Goal: Task Accomplishment & Management: Manage account settings

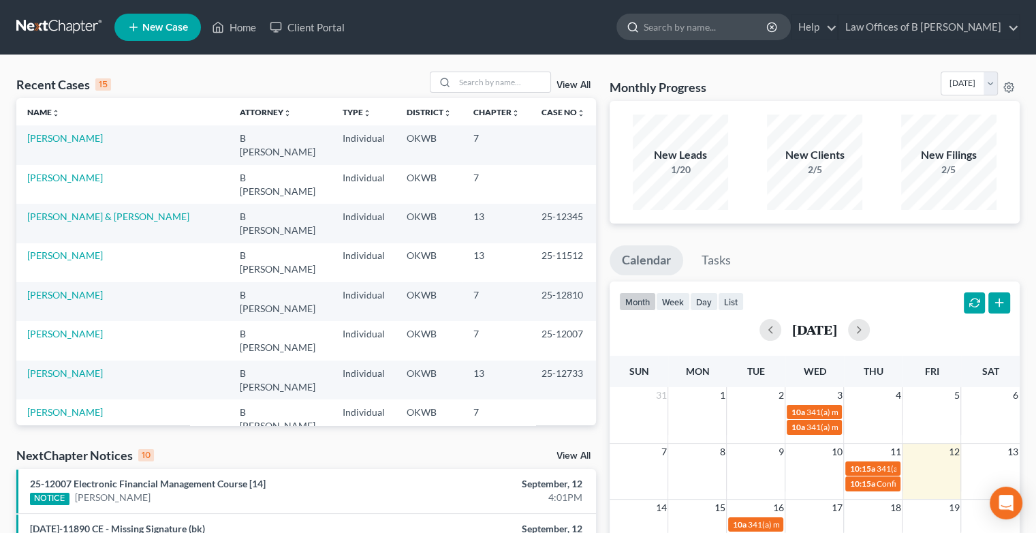
click at [750, 27] on input "search" at bounding box center [706, 26] width 125 height 25
type input "[PERSON_NAME]"
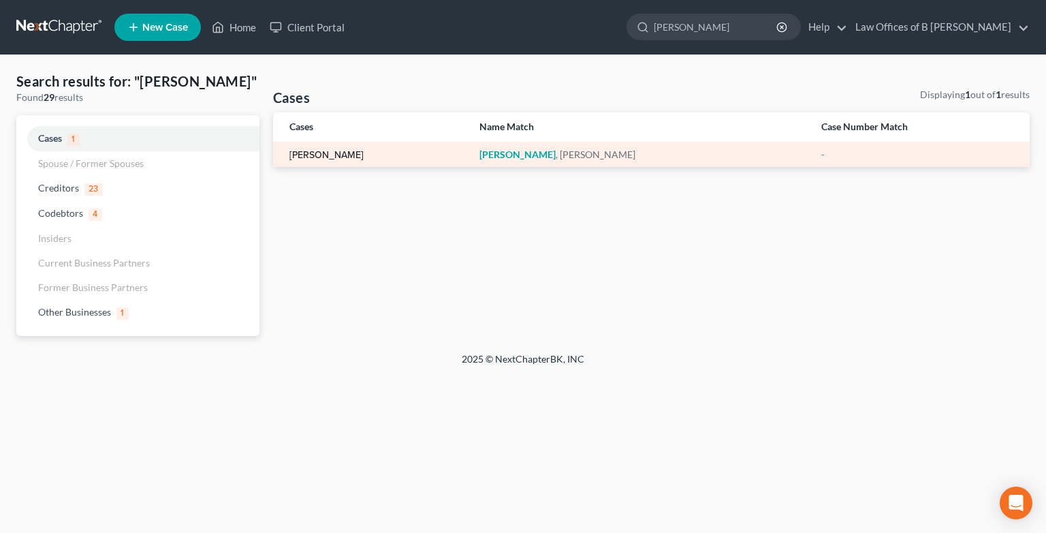
click at [320, 155] on link "[PERSON_NAME]" at bounding box center [327, 156] width 74 height 10
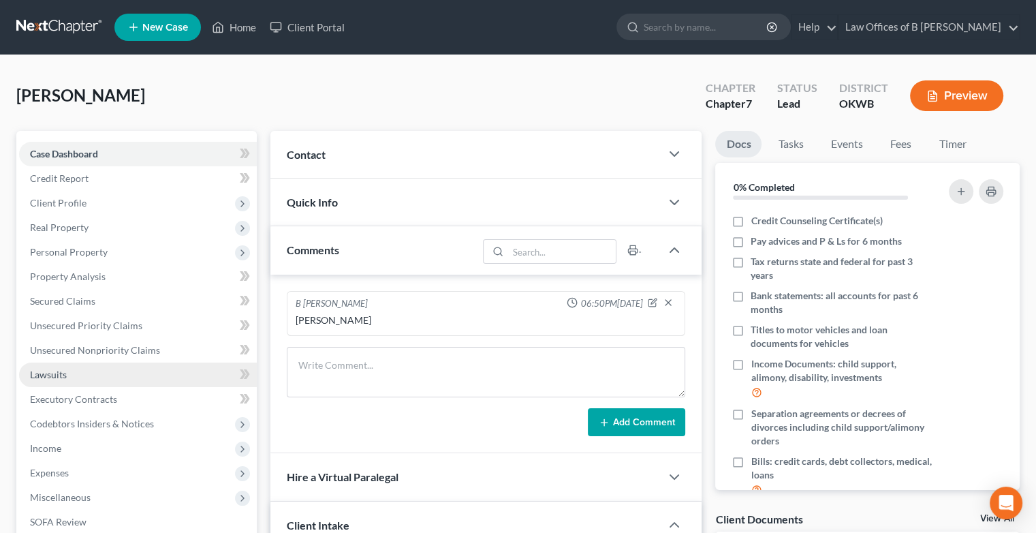
scroll to position [315, 0]
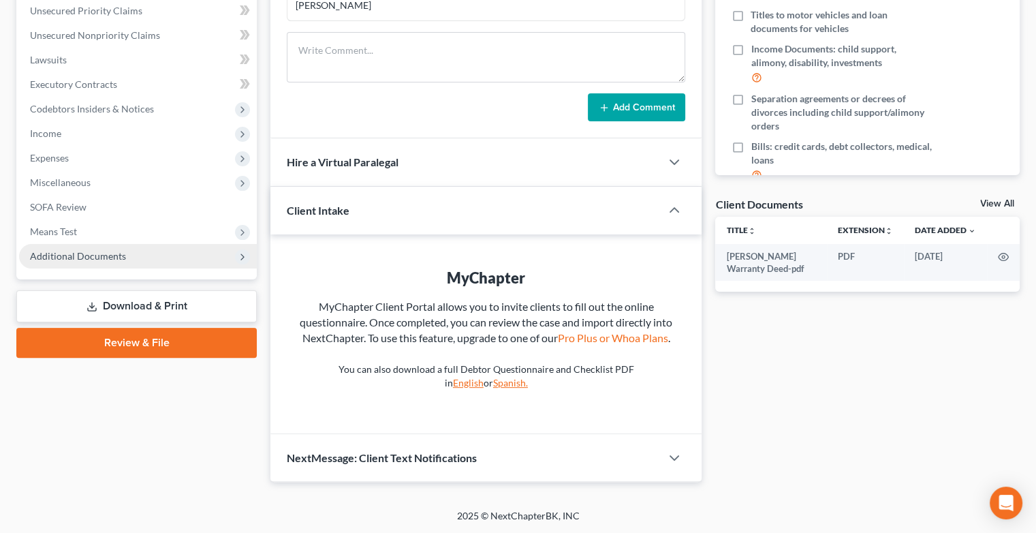
click at [76, 255] on span "Additional Documents" at bounding box center [78, 256] width 96 height 12
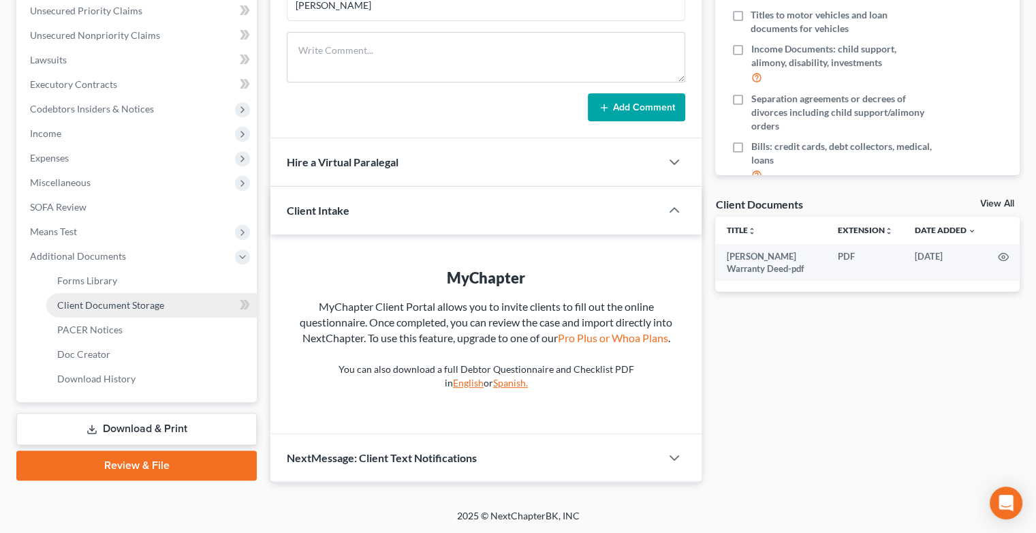
click at [172, 303] on link "Client Document Storage" at bounding box center [151, 305] width 211 height 25
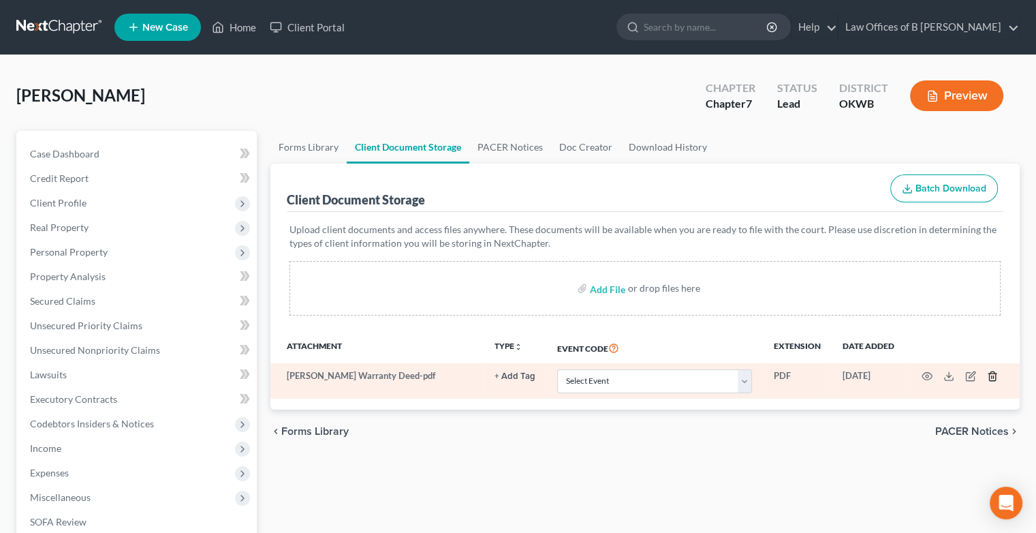
click at [995, 373] on icon "button" at bounding box center [992, 376] width 11 height 11
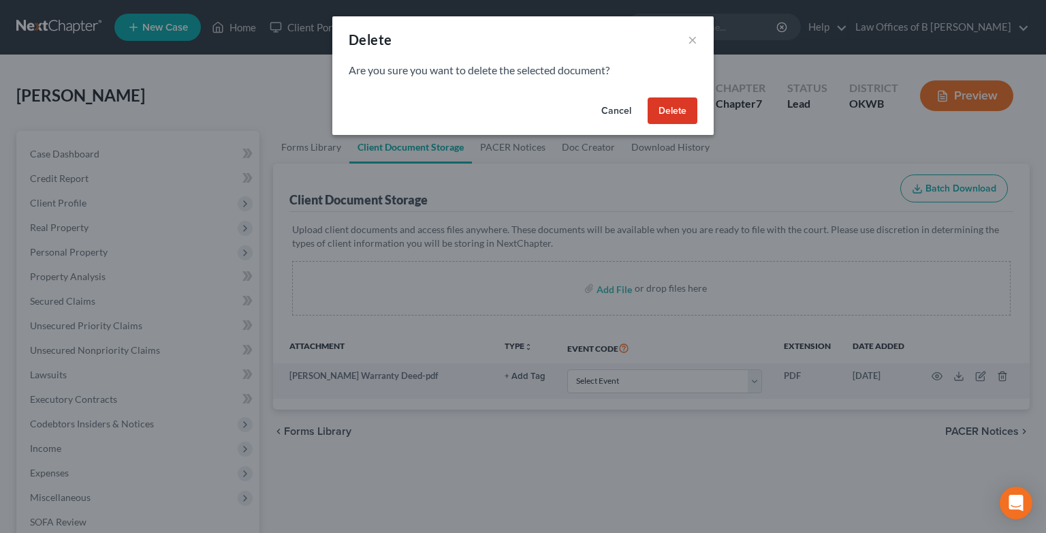
click at [687, 106] on button "Delete" at bounding box center [673, 110] width 50 height 27
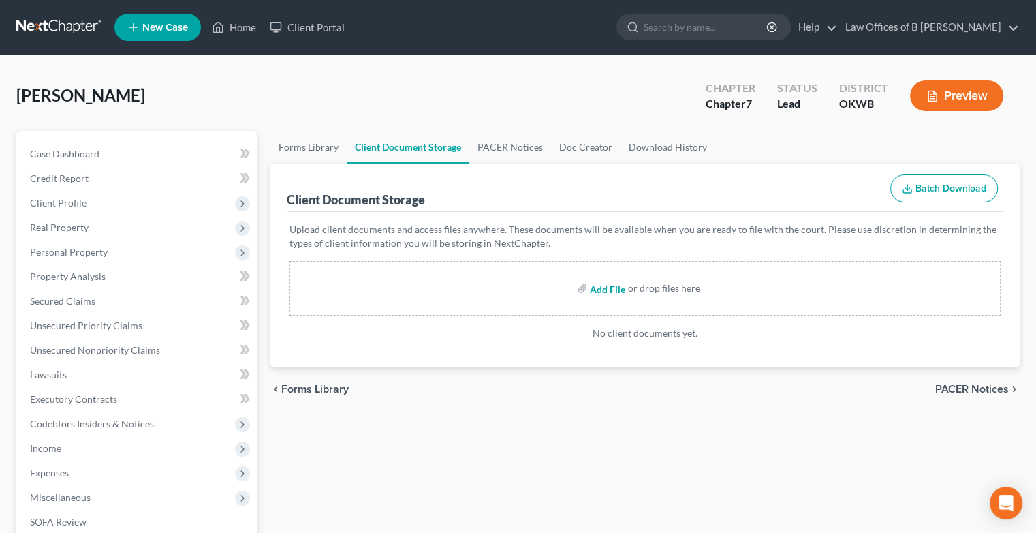
click at [610, 287] on input "file" at bounding box center [606, 288] width 33 height 25
type input "C:\fakepath\Abacus_cert (11).pdf"
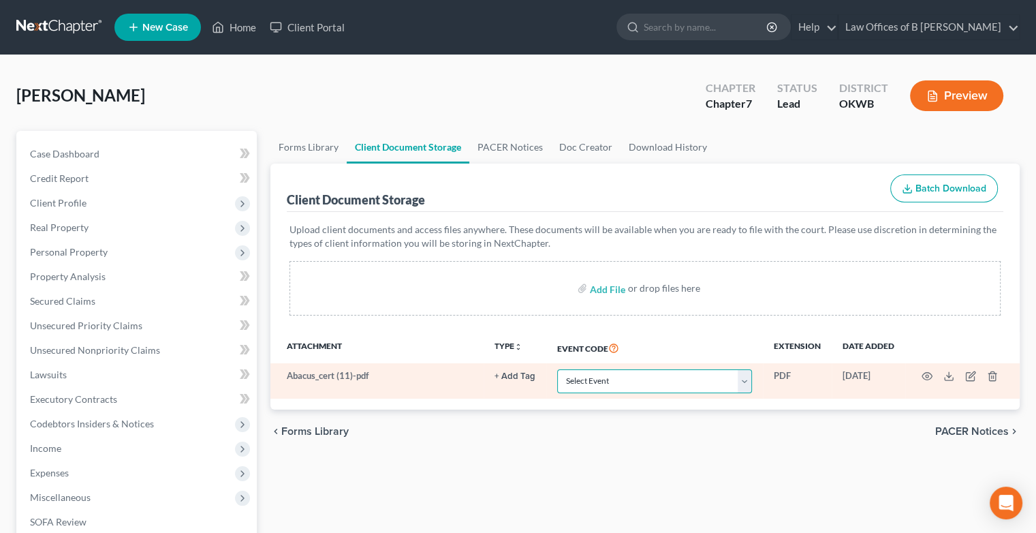
click at [745, 379] on select "Select Event Certificate of Credit Counseling (Debtor) Certificate of Credit Co…" at bounding box center [654, 381] width 195 height 24
select select "0"
click at [557, 369] on select "Select Event Certificate of Credit Counseling (Debtor) Certificate of Credit Co…" at bounding box center [654, 381] width 195 height 24
click at [926, 380] on icon "button" at bounding box center [927, 376] width 11 height 11
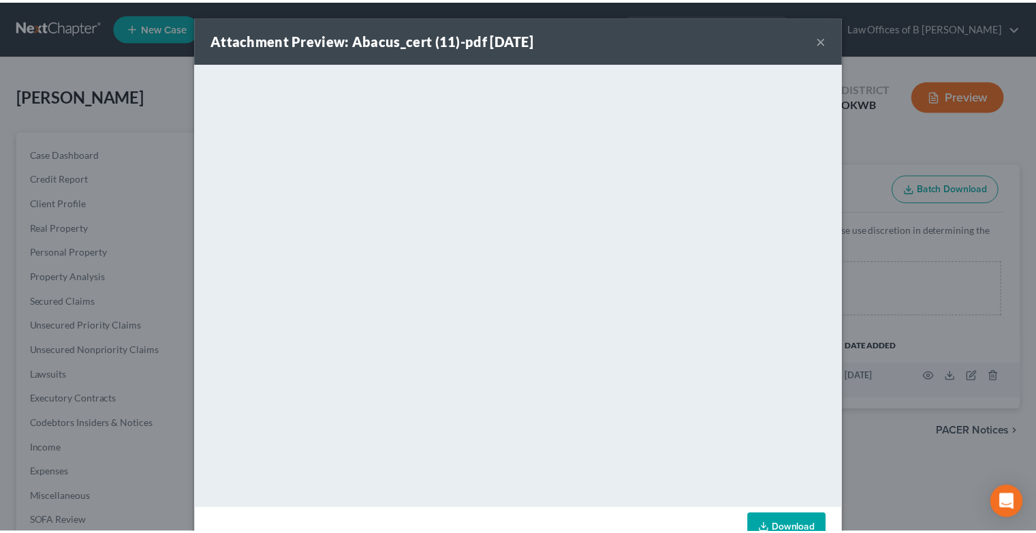
scroll to position [37, 0]
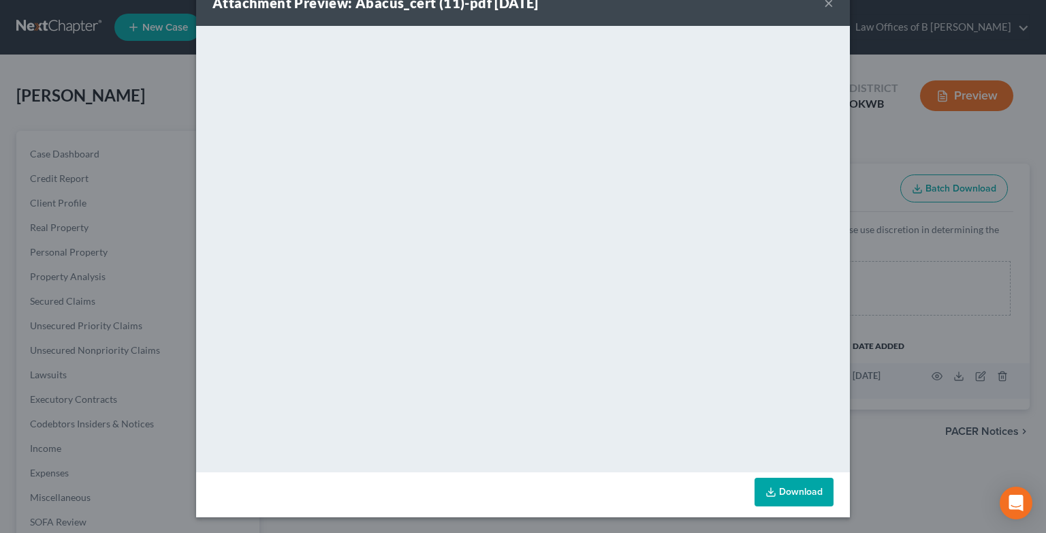
click at [824, 7] on button "×" at bounding box center [829, 3] width 10 height 16
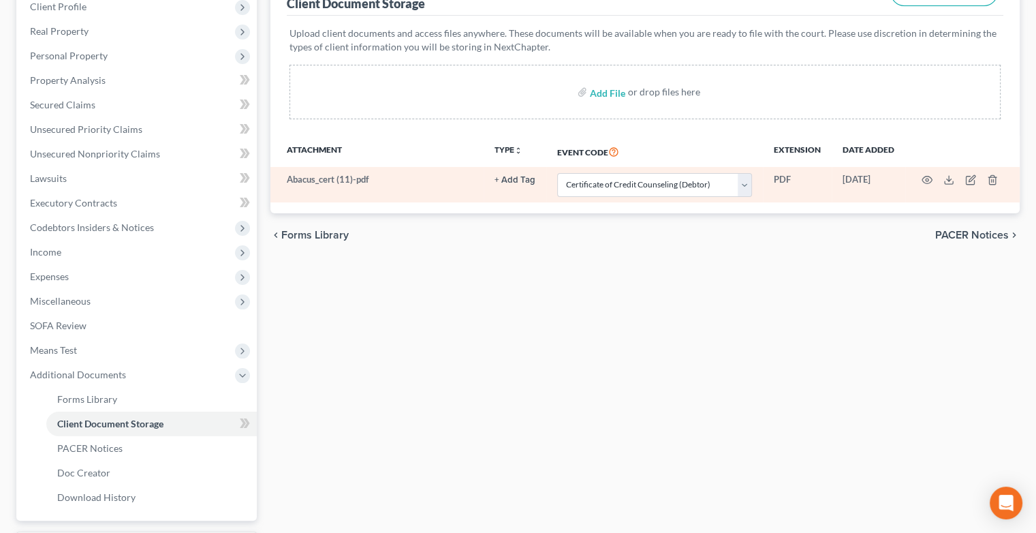
scroll to position [313, 0]
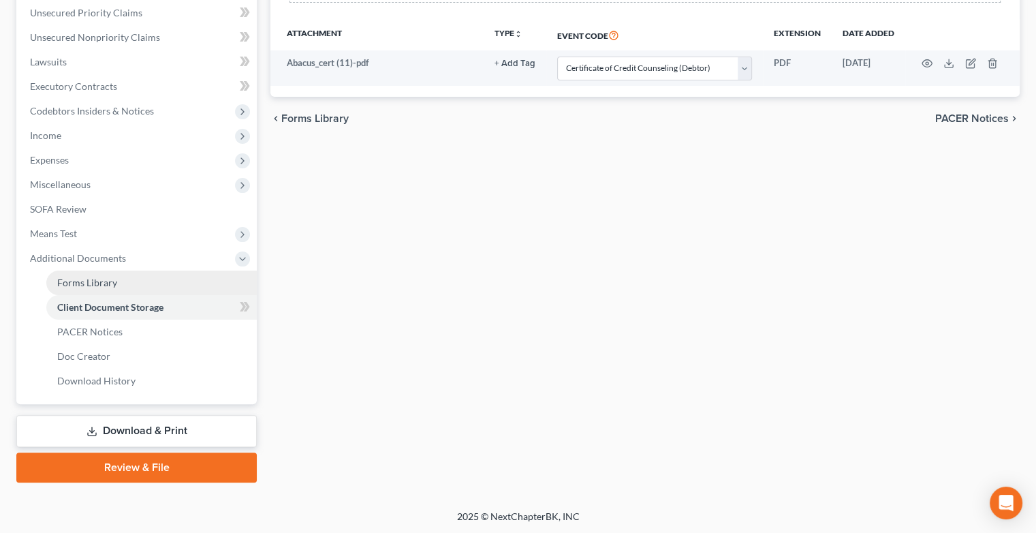
click at [93, 285] on span "Forms Library" at bounding box center [87, 283] width 60 height 12
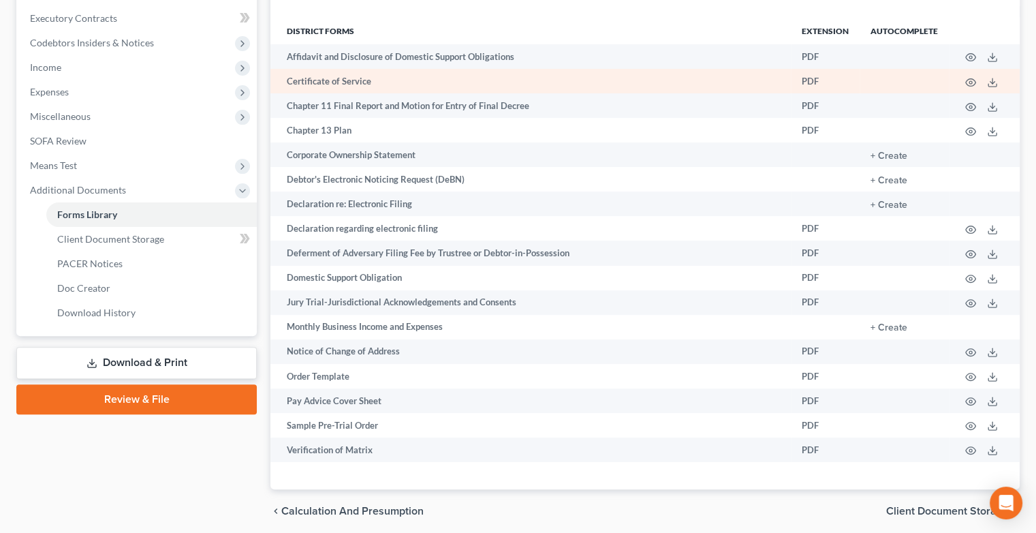
scroll to position [382, 0]
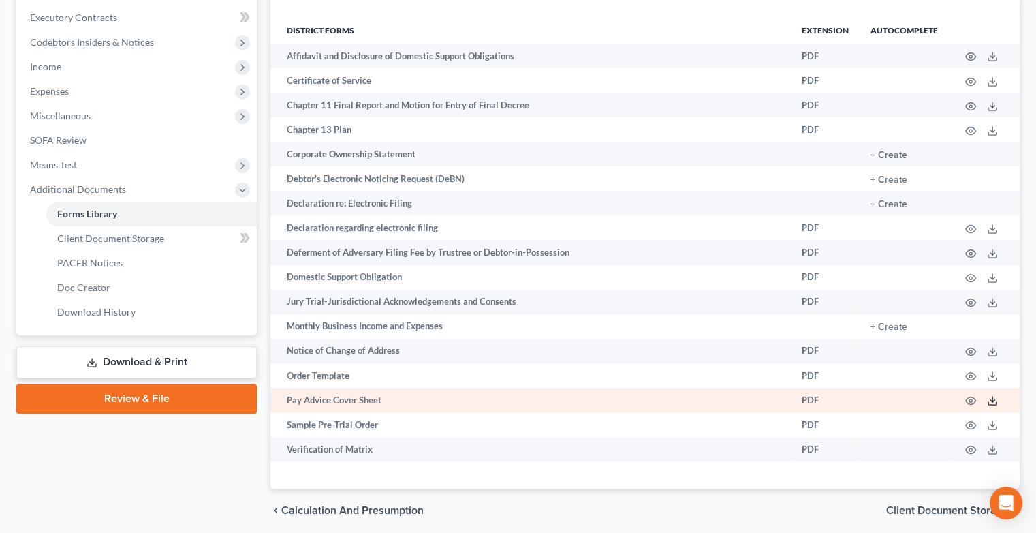
click at [991, 402] on polyline at bounding box center [993, 401] width 5 height 2
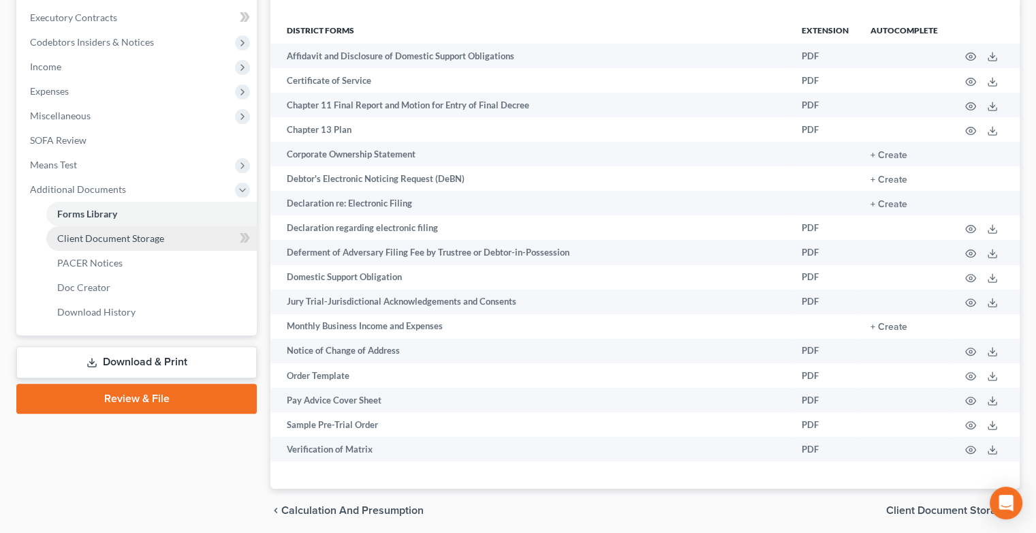
click at [124, 238] on span "Client Document Storage" at bounding box center [110, 238] width 107 height 12
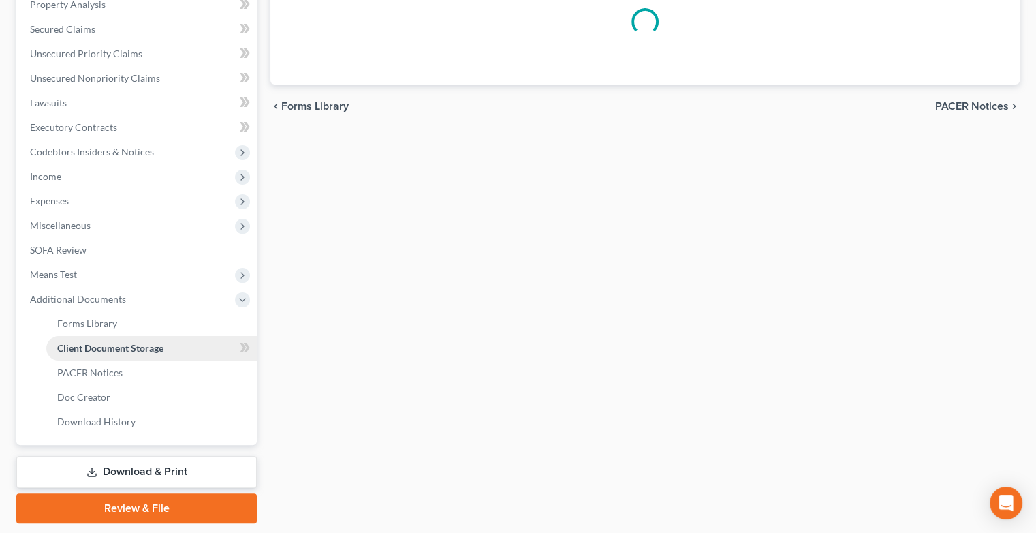
scroll to position [17, 0]
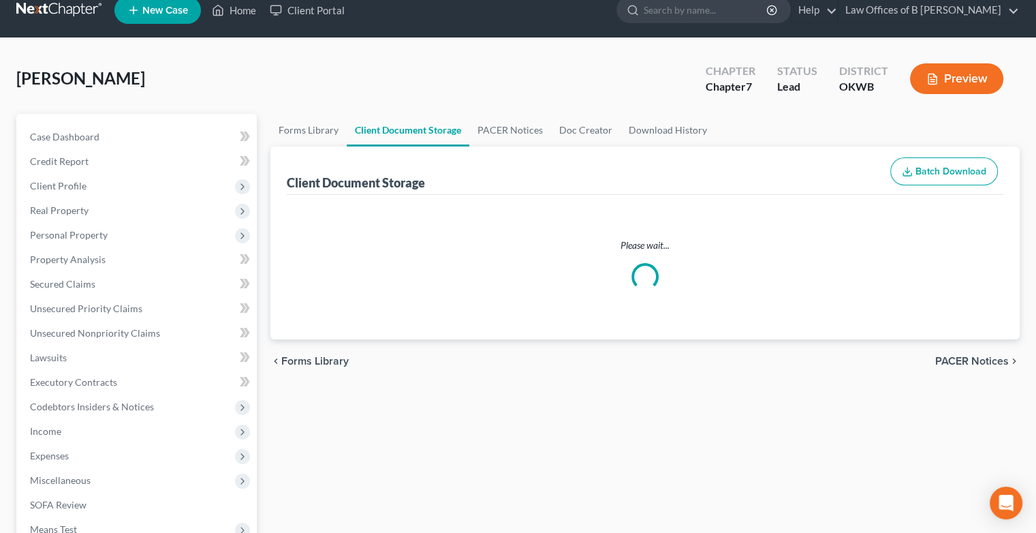
select select "0"
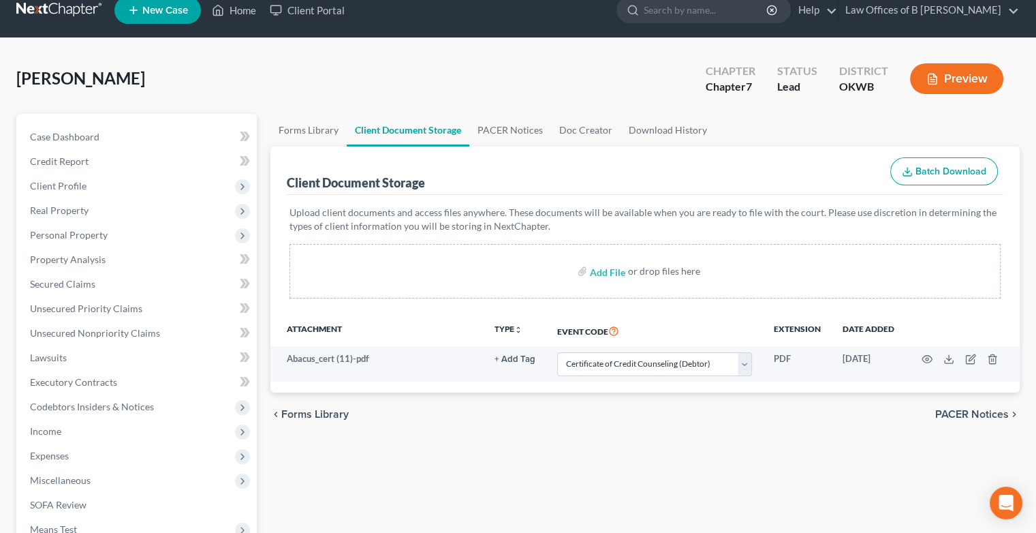
scroll to position [0, 0]
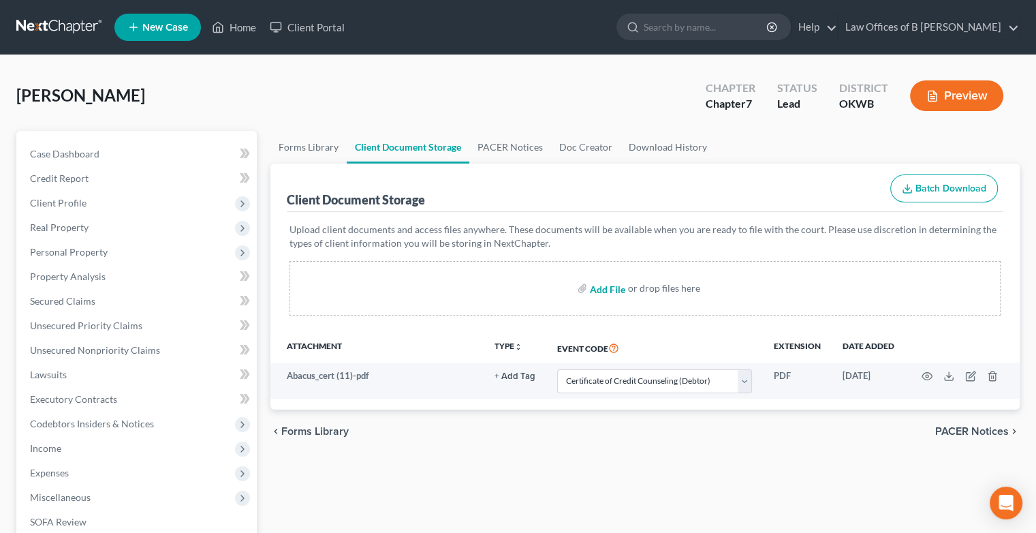
click at [602, 285] on input "file" at bounding box center [606, 288] width 33 height 25
type input "C:\fakepath\[PERSON_NAME] PayAdvice Cvr Sheet.pdf"
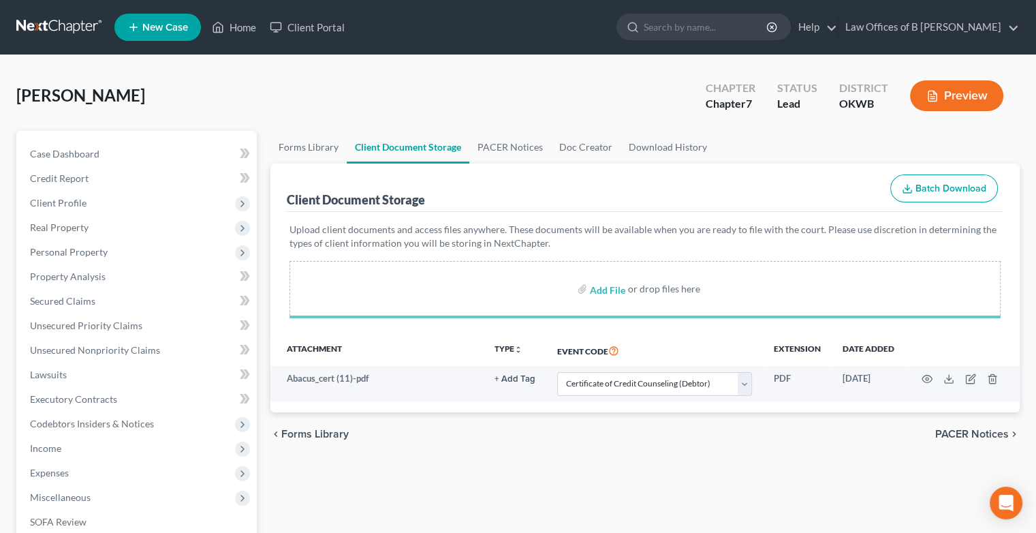
select select "0"
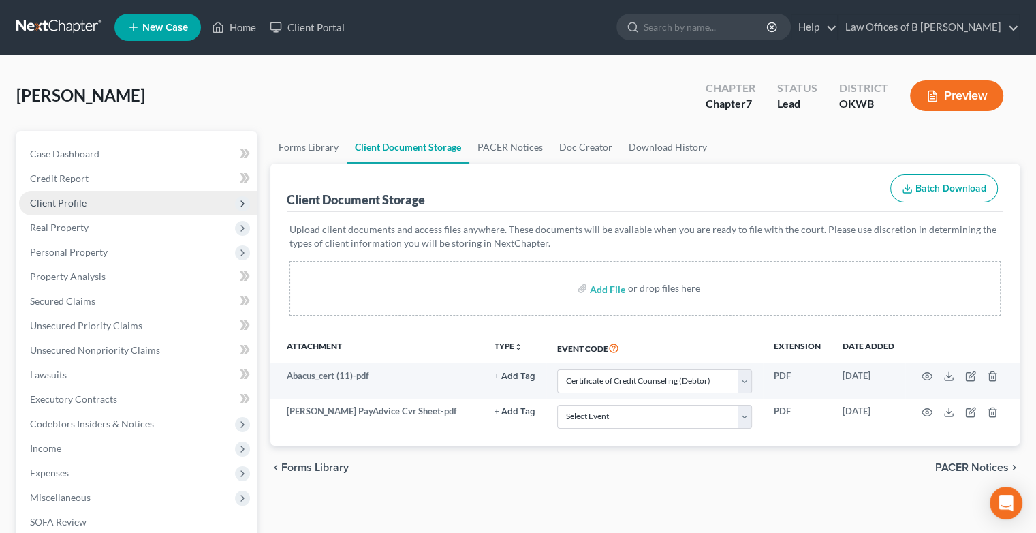
click at [82, 204] on span "Client Profile" at bounding box center [58, 203] width 57 height 12
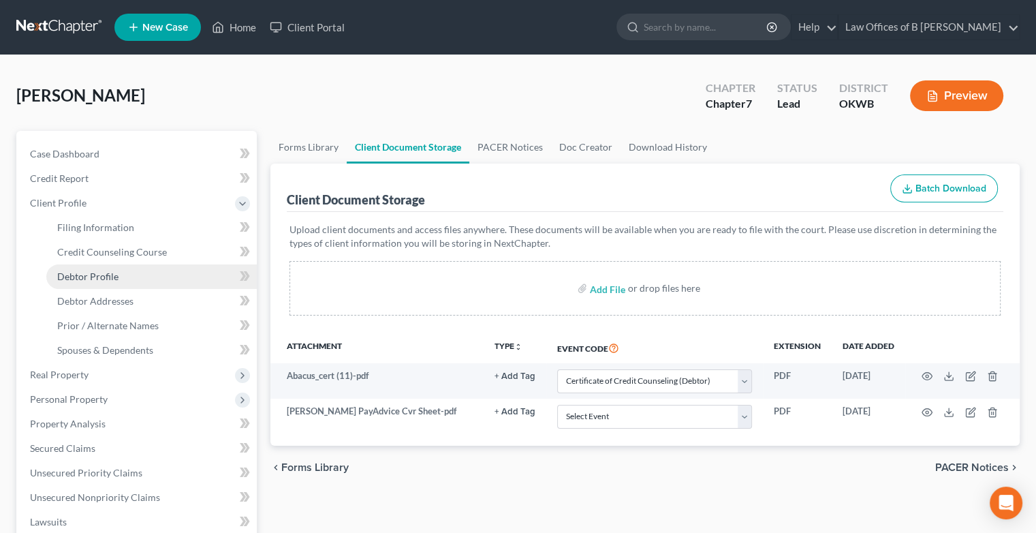
click at [140, 281] on link "Debtor Profile" at bounding box center [151, 276] width 211 height 25
select select "3"
select select "0"
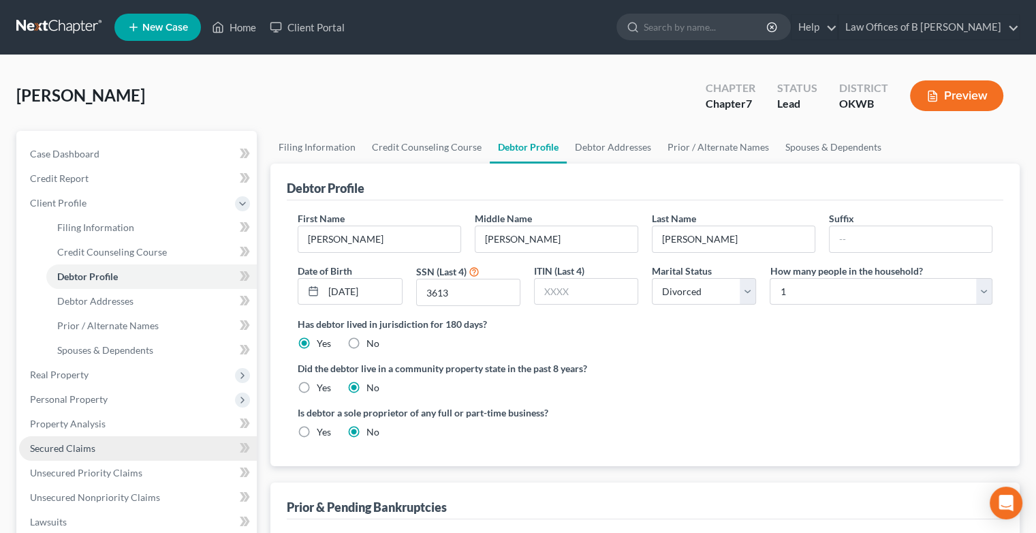
scroll to position [337, 0]
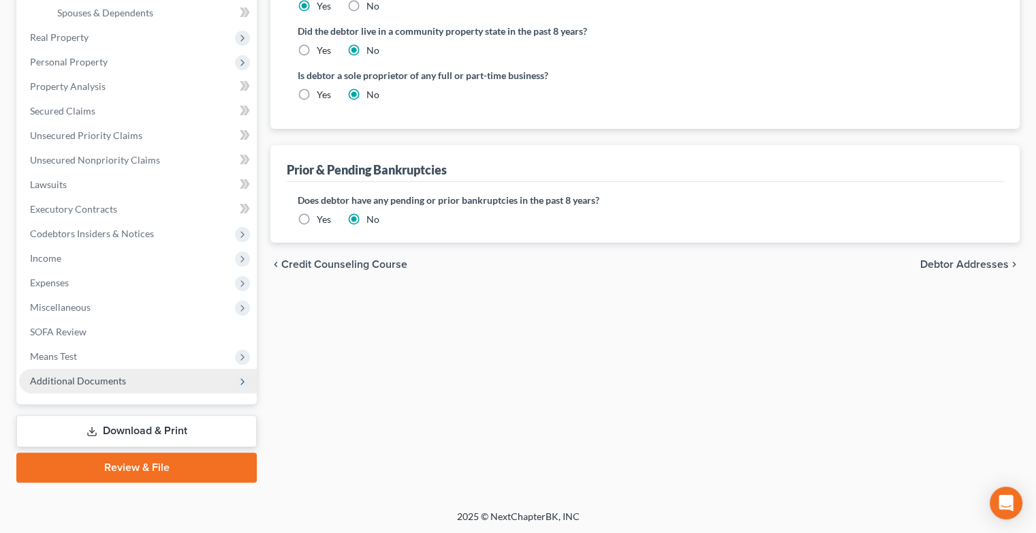
click at [83, 376] on span "Additional Documents" at bounding box center [78, 381] width 96 height 12
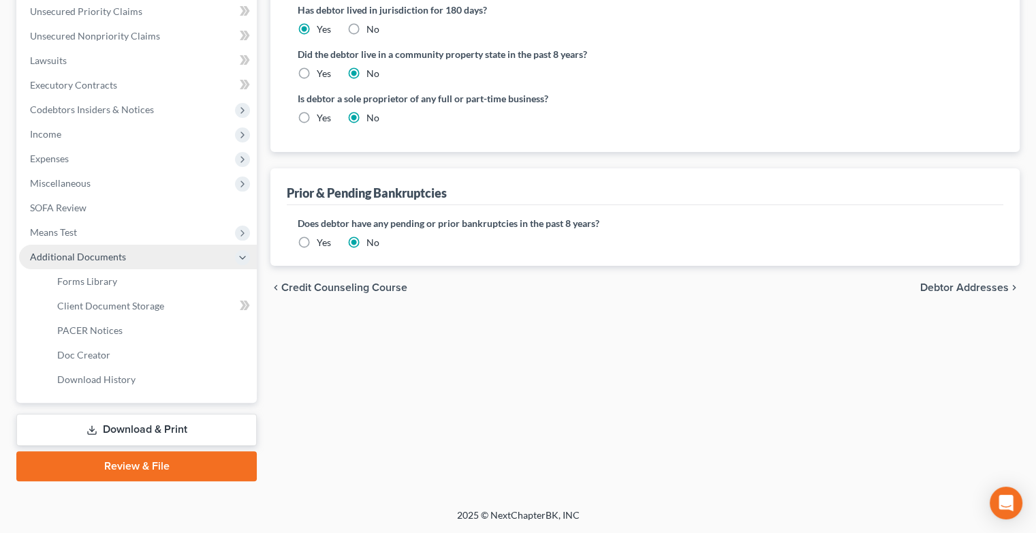
scroll to position [313, 0]
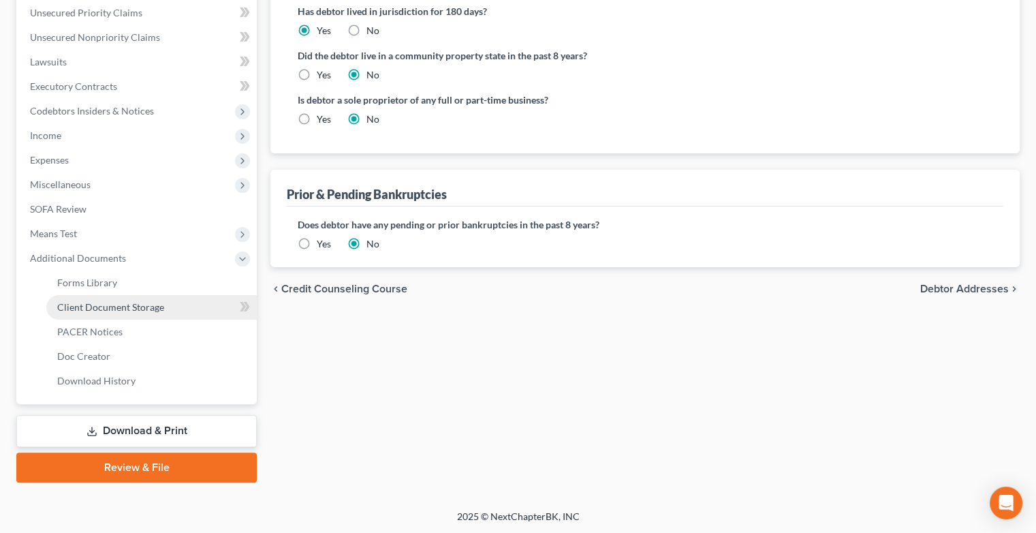
click at [172, 303] on link "Client Document Storage" at bounding box center [151, 307] width 211 height 25
select select "0"
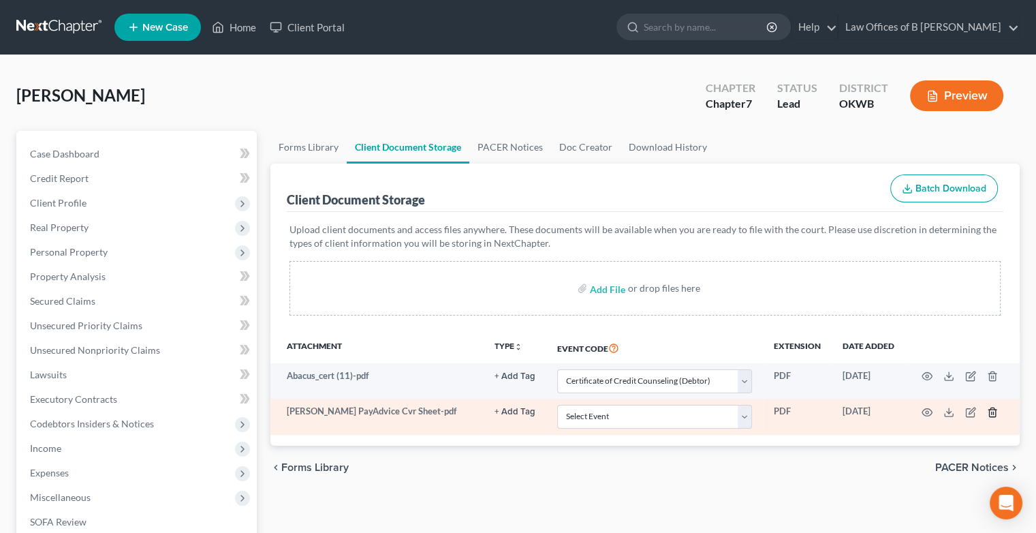
click at [993, 414] on icon "button" at bounding box center [992, 412] width 11 height 11
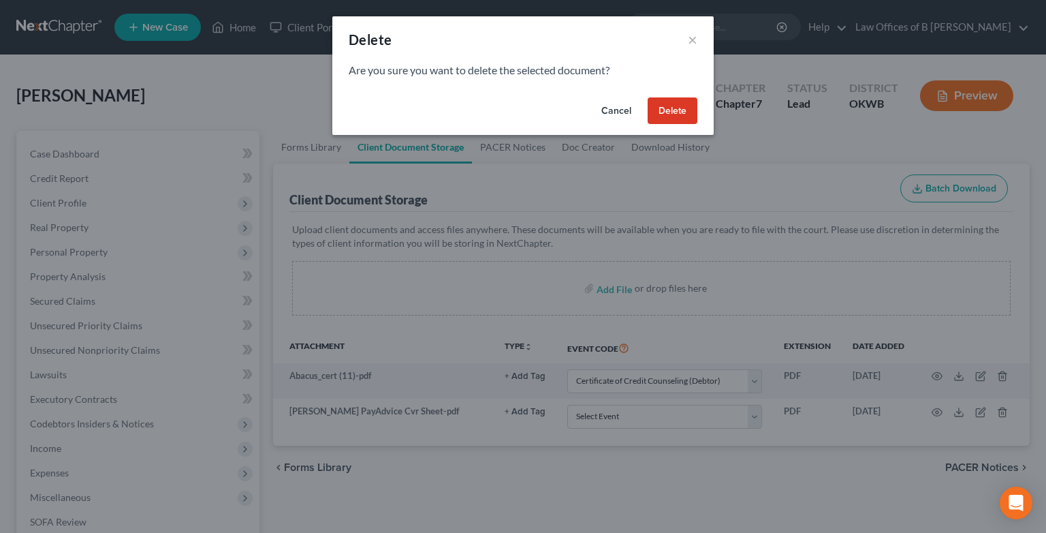
click at [676, 113] on button "Delete" at bounding box center [673, 110] width 50 height 27
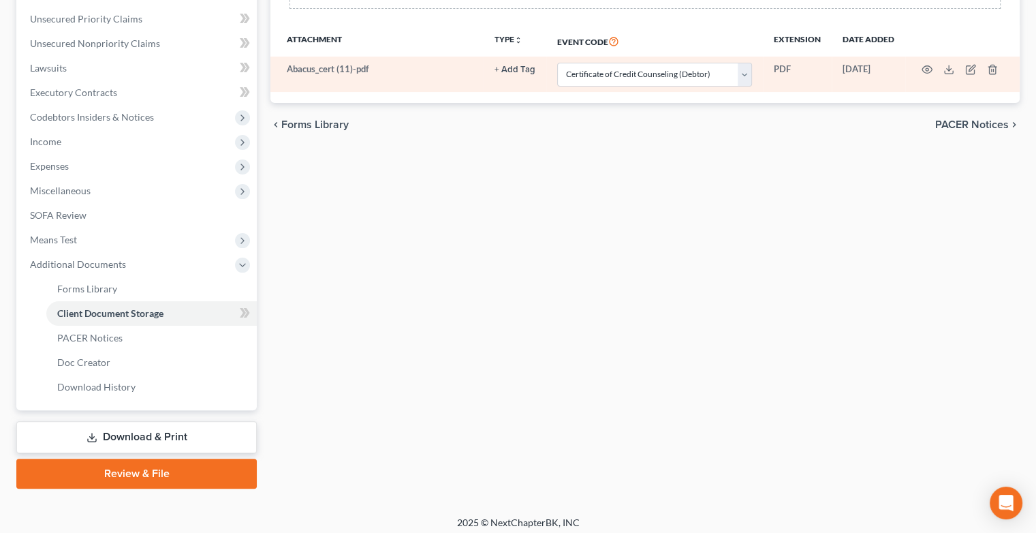
scroll to position [135, 0]
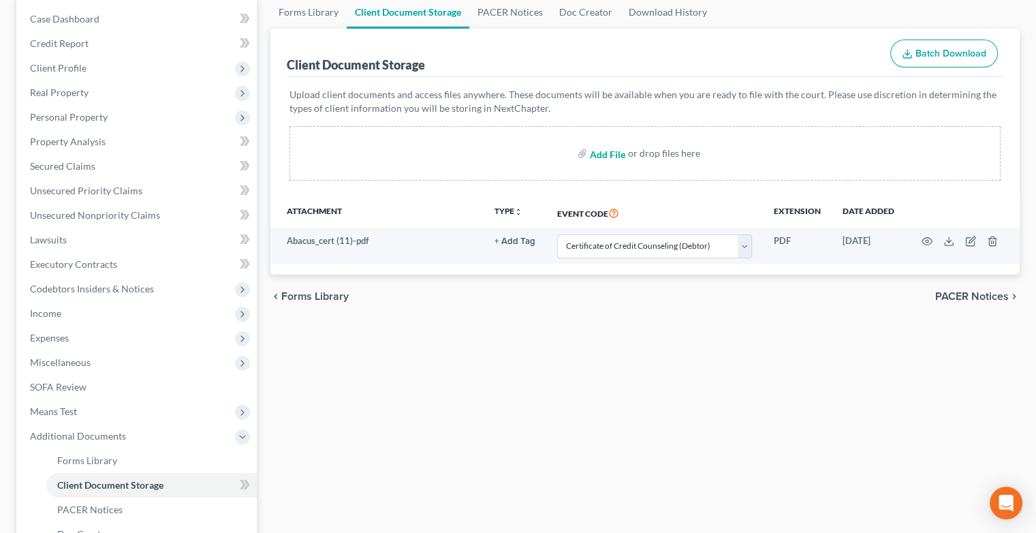
click at [606, 155] on input "file" at bounding box center [606, 153] width 33 height 25
type input "C:\fakepath\[PERSON_NAME] PayAdvice Cvr Sheet Corrected.pdf"
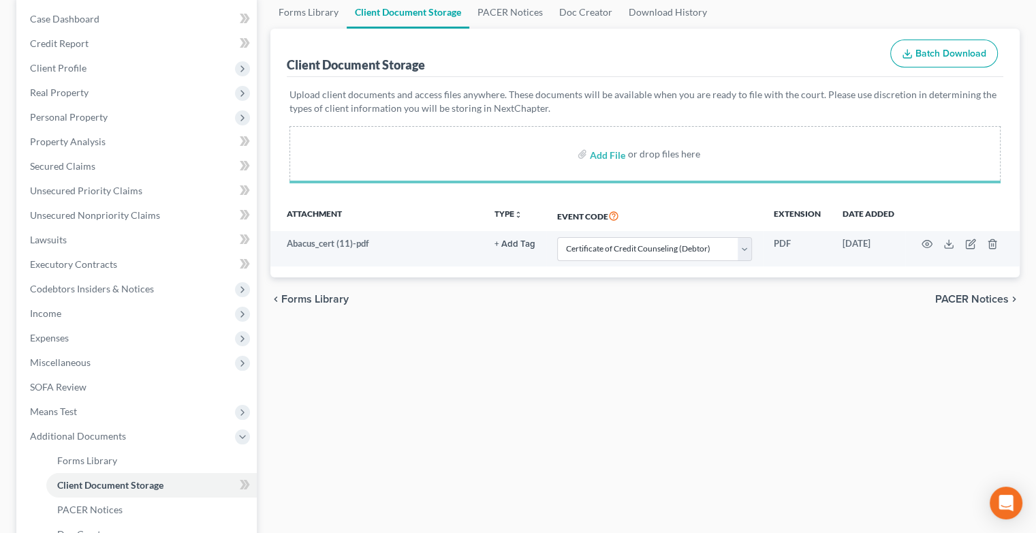
select select "0"
